Goal: Communication & Community: Participate in discussion

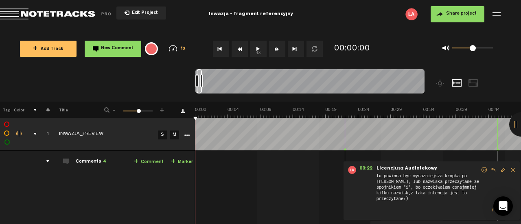
click at [482, 195] on div "00:22 - • Licencjusz Audiotekowy: "tu powinna byc wyrazniejsza kropka po Pławia…" at bounding box center [432, 191] width 176 height 59
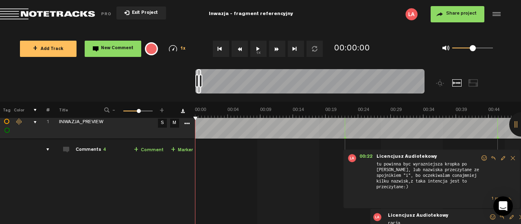
scroll to position [12, 0]
drag, startPoint x: 385, startPoint y: 162, endPoint x: 404, endPoint y: 169, distance: 19.7
click at [404, 169] on span "tu powinna byc wyrazniejsza kropka po [PERSON_NAME], lub nazwiska przeczytane z…" at bounding box center [428, 176] width 105 height 33
drag, startPoint x: 383, startPoint y: 163, endPoint x: 412, endPoint y: 193, distance: 41.8
click at [412, 193] on div "00:22 - • Licencjusz Audiotekowy: "tu powinna byc wyrazniejsza kropka po Pławia…" at bounding box center [432, 178] width 176 height 59
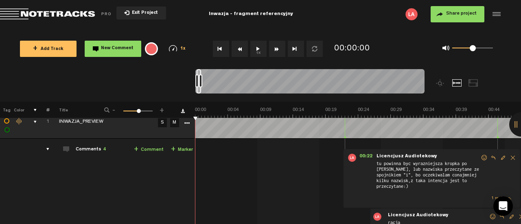
click at [412, 188] on span "tu powinna byc wyrazniejsza kropka po [PERSON_NAME], lub nazwiska przeczytane z…" at bounding box center [428, 176] width 105 height 33
drag, startPoint x: 412, startPoint y: 188, endPoint x: 379, endPoint y: 158, distance: 43.8
click at [379, 158] on div "00:22 - • Licencjusz Audiotekowy: "tu powinna byc wyrazniejsza kropka po Pławia…" at bounding box center [432, 178] width 176 height 59
click at [386, 163] on span "tu powinna byc wyrazniejsza kropka po [PERSON_NAME], lub nazwiska przeczytane z…" at bounding box center [428, 176] width 105 height 33
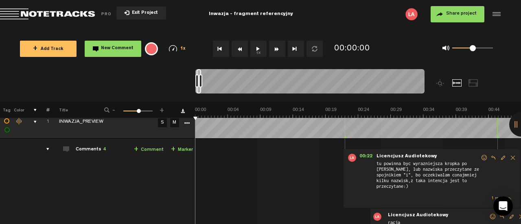
click at [386, 163] on span "tu powinna byc wyrazniejsza kropka po [PERSON_NAME], lub nazwiska przeczytane z…" at bounding box center [428, 176] width 105 height 33
drag, startPoint x: 386, startPoint y: 163, endPoint x: 430, endPoint y: 191, distance: 52.5
click at [430, 191] on span "tu powinna byc wyrazniejsza kropka po [PERSON_NAME], lub nazwiska przeczytane z…" at bounding box center [428, 176] width 105 height 33
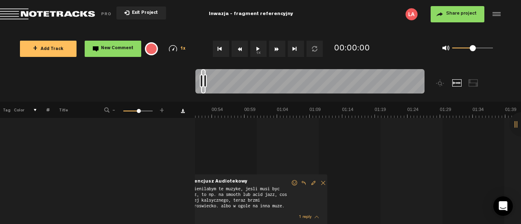
scroll to position [0, 293]
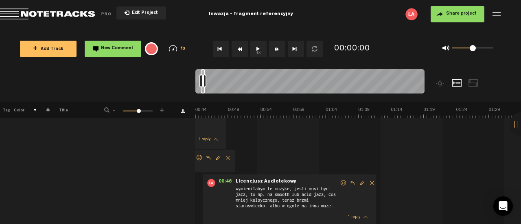
click at [299, 199] on span "wymienilabym te muzyke, jesli musi byc jazz, to np. na smooth lub acid jazz, co…" at bounding box center [287, 199] width 105 height 26
click at [266, 183] on span "Licencjusz Audiotekowy" at bounding box center [266, 182] width 62 height 6
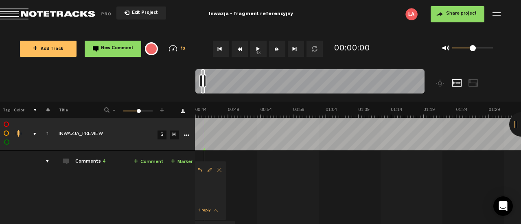
scroll to position [252, 2]
